Goal: Task Accomplishment & Management: Complete application form

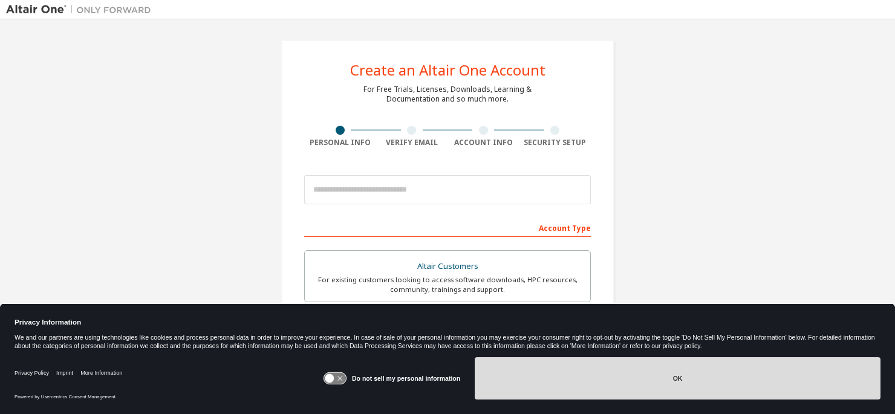
click at [606, 387] on button "OK" at bounding box center [678, 379] width 406 height 42
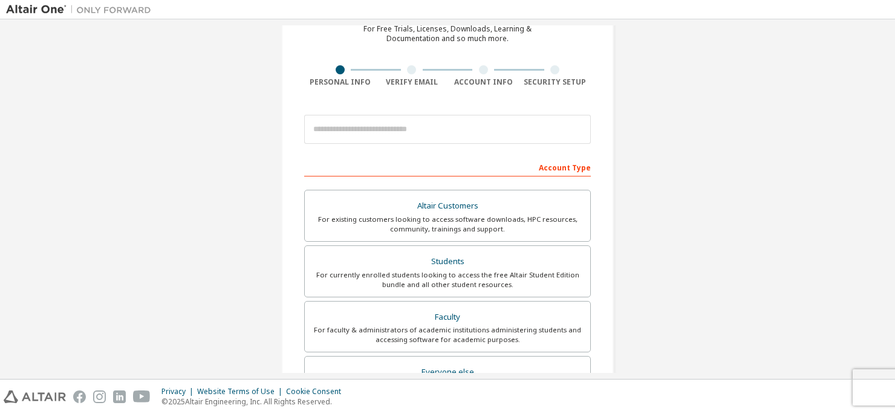
scroll to position [121, 0]
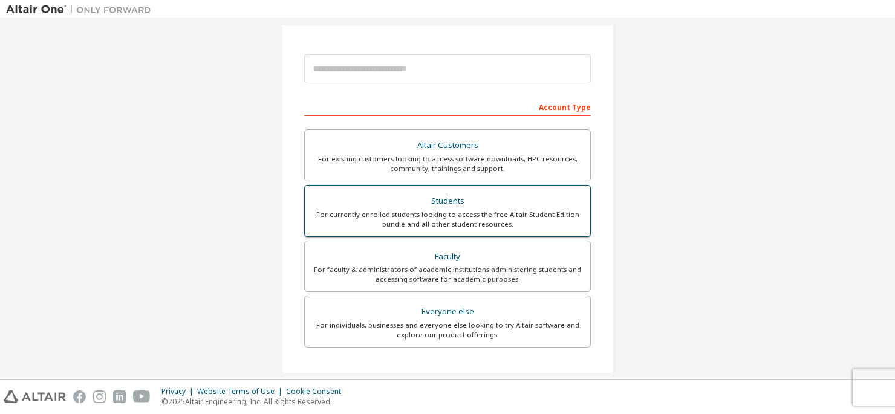
click at [512, 214] on div "For currently enrolled students looking to access the free Altair Student Editi…" at bounding box center [447, 219] width 271 height 19
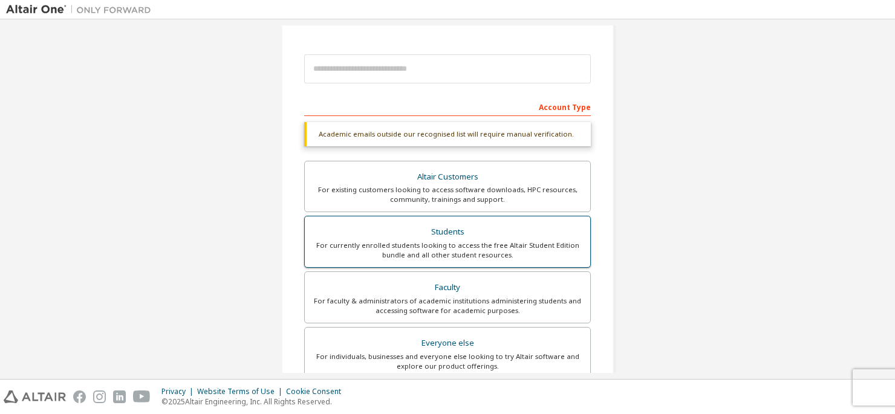
scroll to position [0, 0]
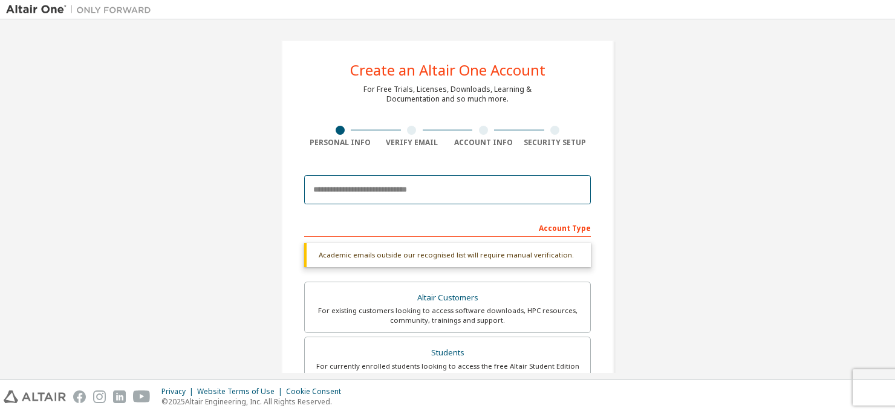
click at [401, 186] on input "email" at bounding box center [447, 189] width 287 height 29
type input "*"
type input "**********"
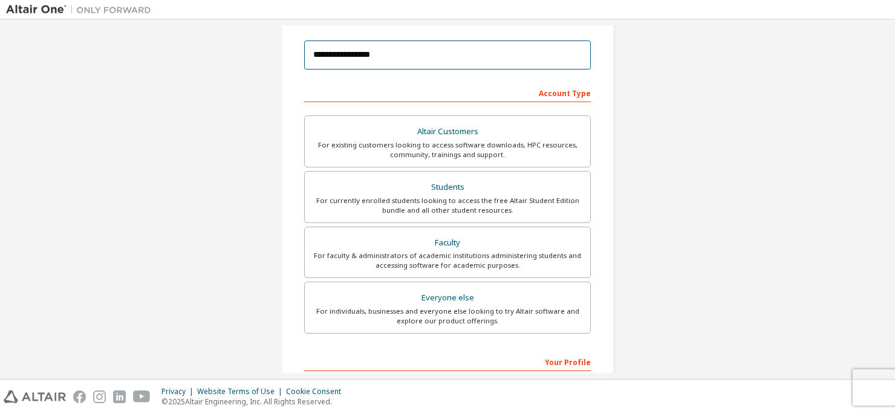
scroll to position [182, 0]
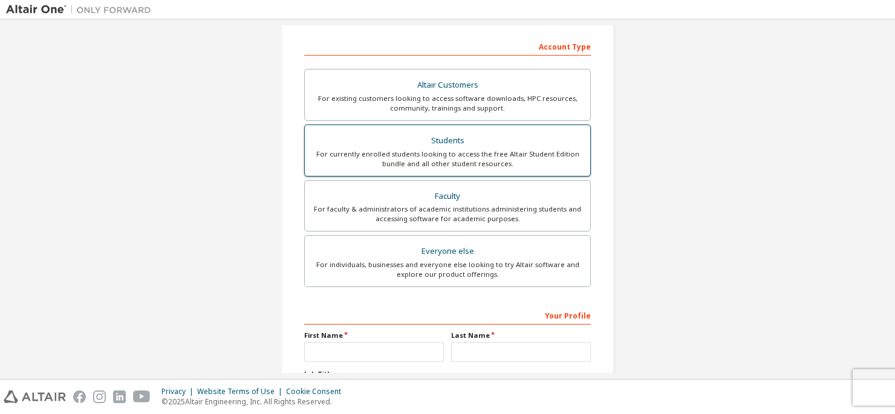
click at [522, 162] on div "For currently enrolled students looking to access the free Altair Student Editi…" at bounding box center [447, 158] width 271 height 19
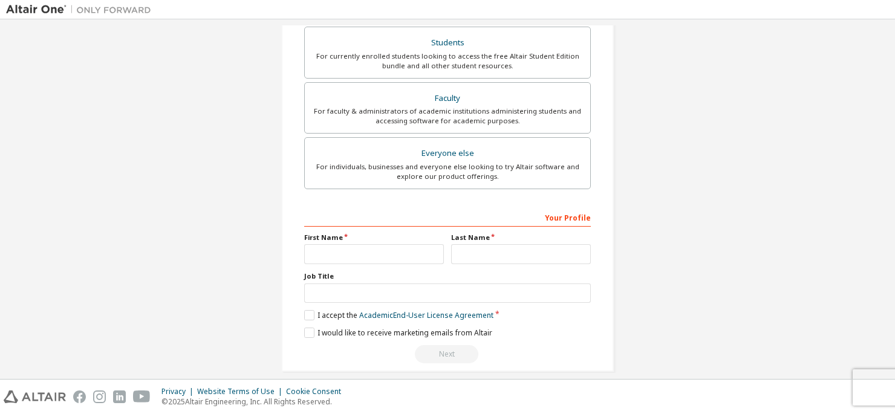
scroll to position [291, 0]
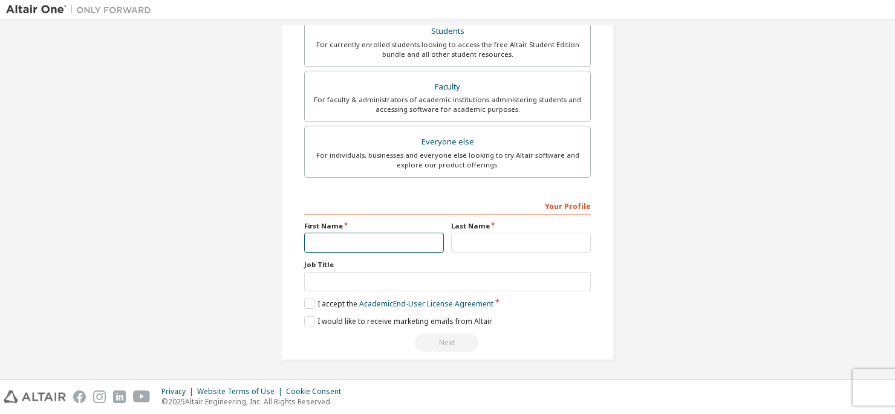
click at [373, 245] on input "text" at bounding box center [374, 243] width 140 height 20
type input "*******"
type input "**"
click at [403, 286] on input "text" at bounding box center [447, 282] width 287 height 20
type input "**********"
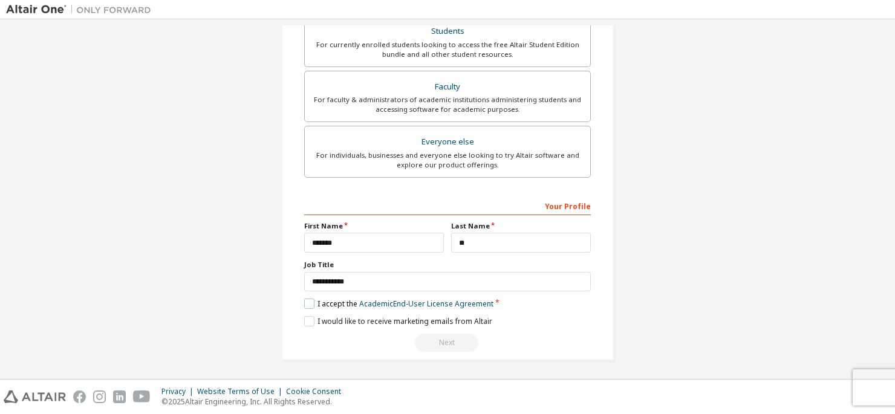
click at [305, 306] on label "I accept the Academic End-User License Agreement" at bounding box center [398, 304] width 189 height 10
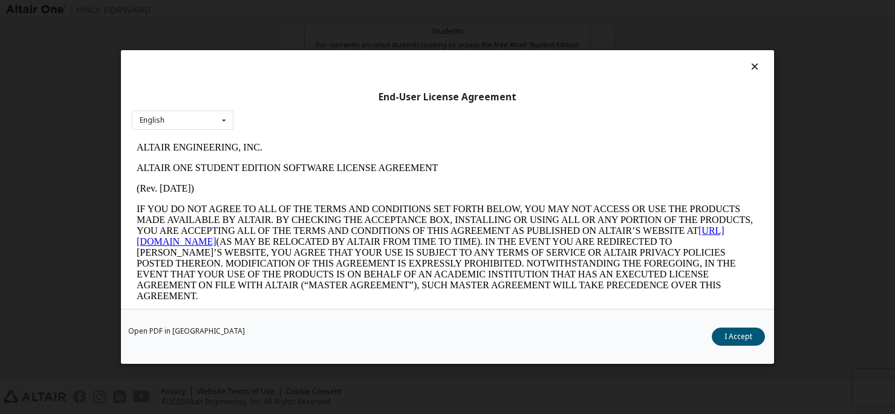
scroll to position [0, 0]
click at [739, 333] on button "I Accept" at bounding box center [738, 337] width 53 height 18
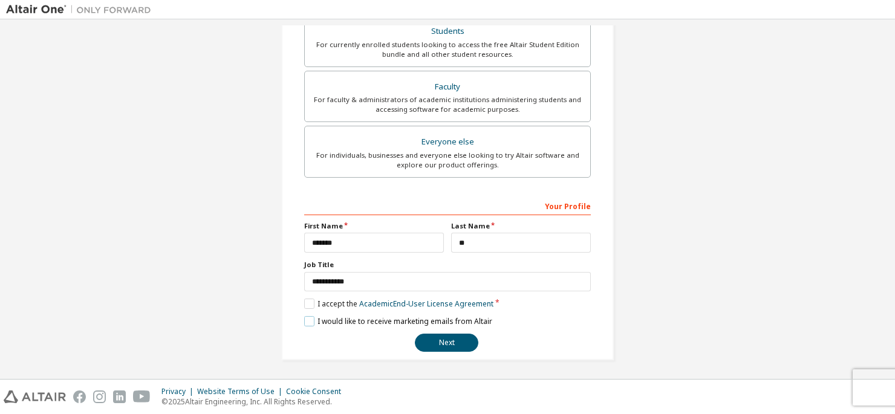
click at [307, 321] on label "I would like to receive marketing emails from Altair" at bounding box center [398, 321] width 188 height 10
click at [436, 342] on button "Next" at bounding box center [447, 343] width 64 height 18
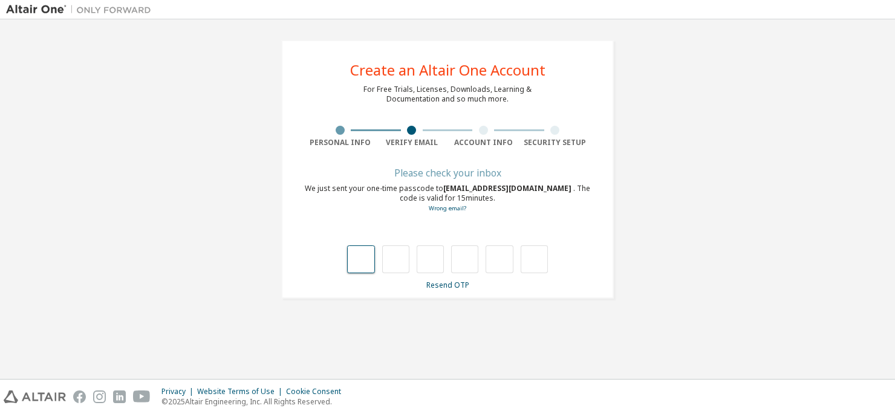
type input "*"
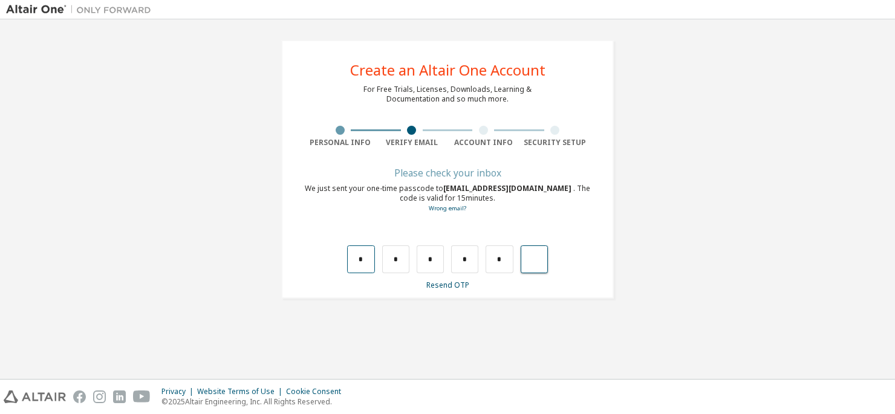
type input "*"
